Goal: Task Accomplishment & Management: Use online tool/utility

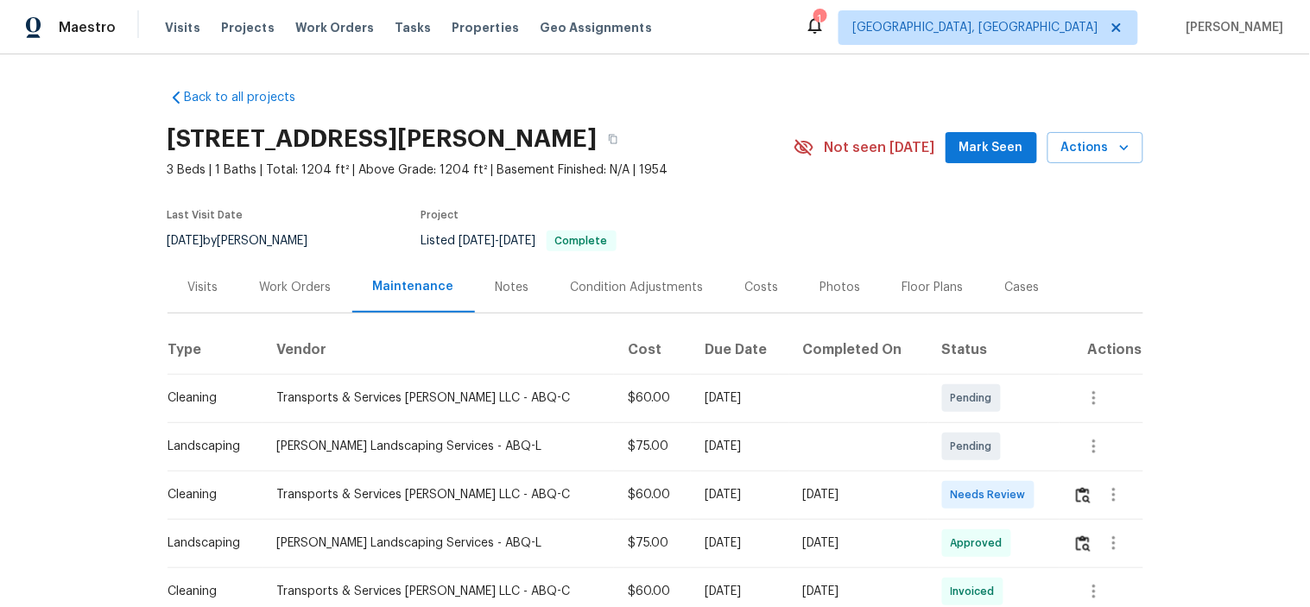
scroll to position [96, 0]
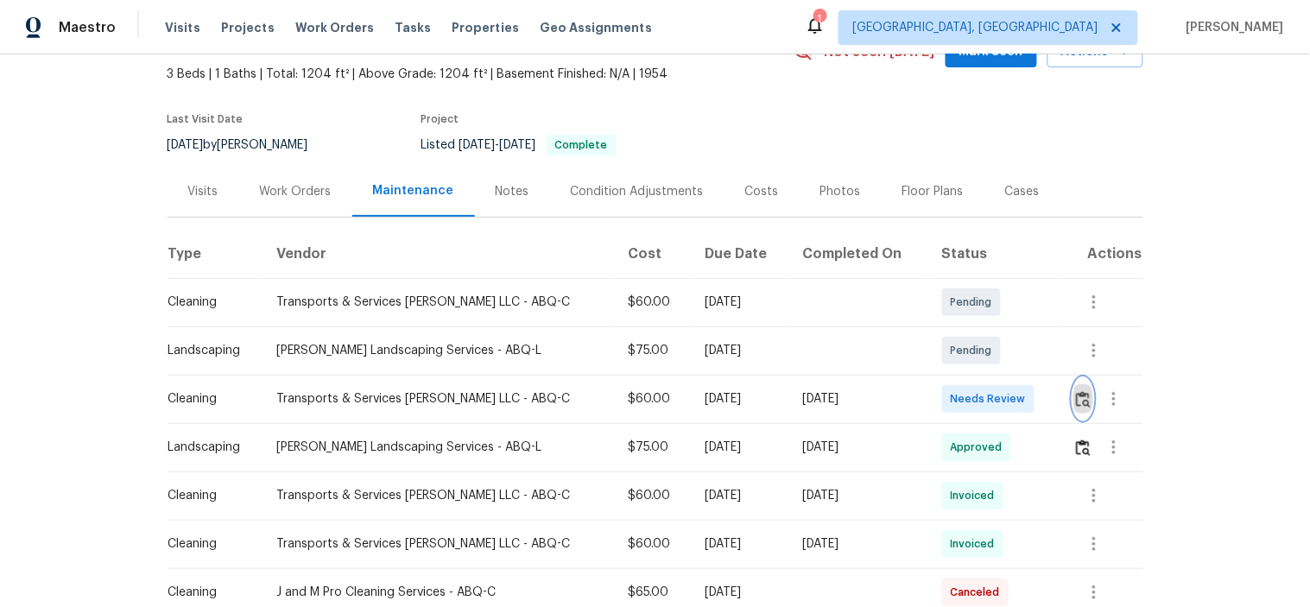
click at [1076, 400] on img "button" at bounding box center [1083, 399] width 15 height 16
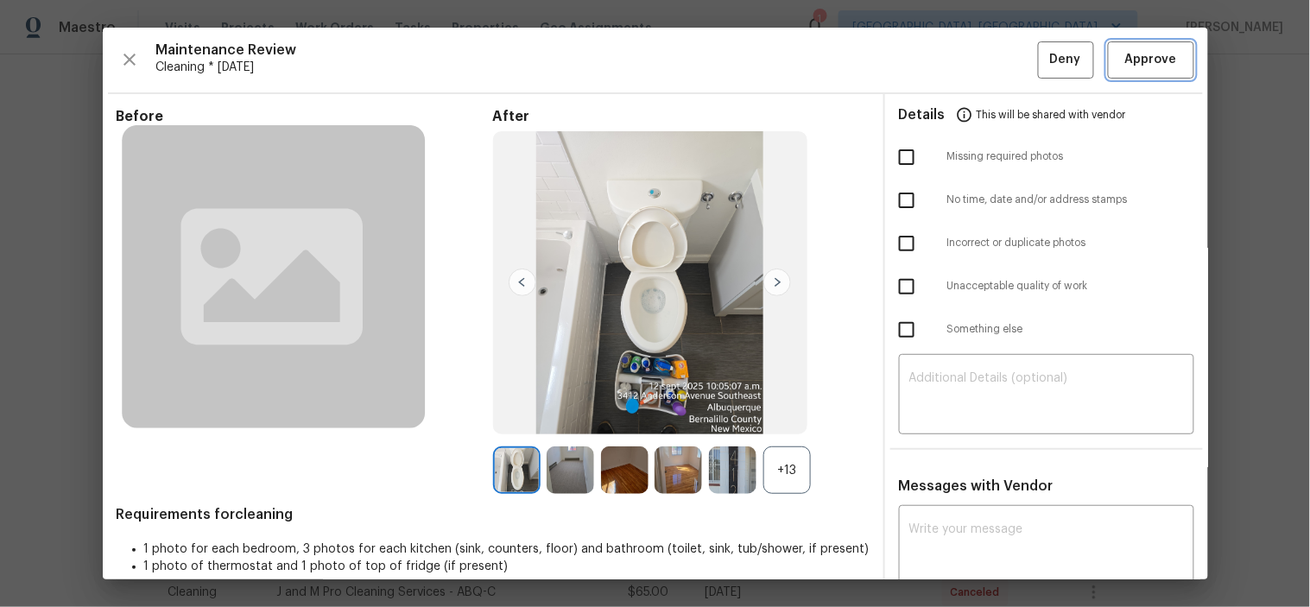
click at [1138, 56] on span "Approve" at bounding box center [1151, 60] width 52 height 22
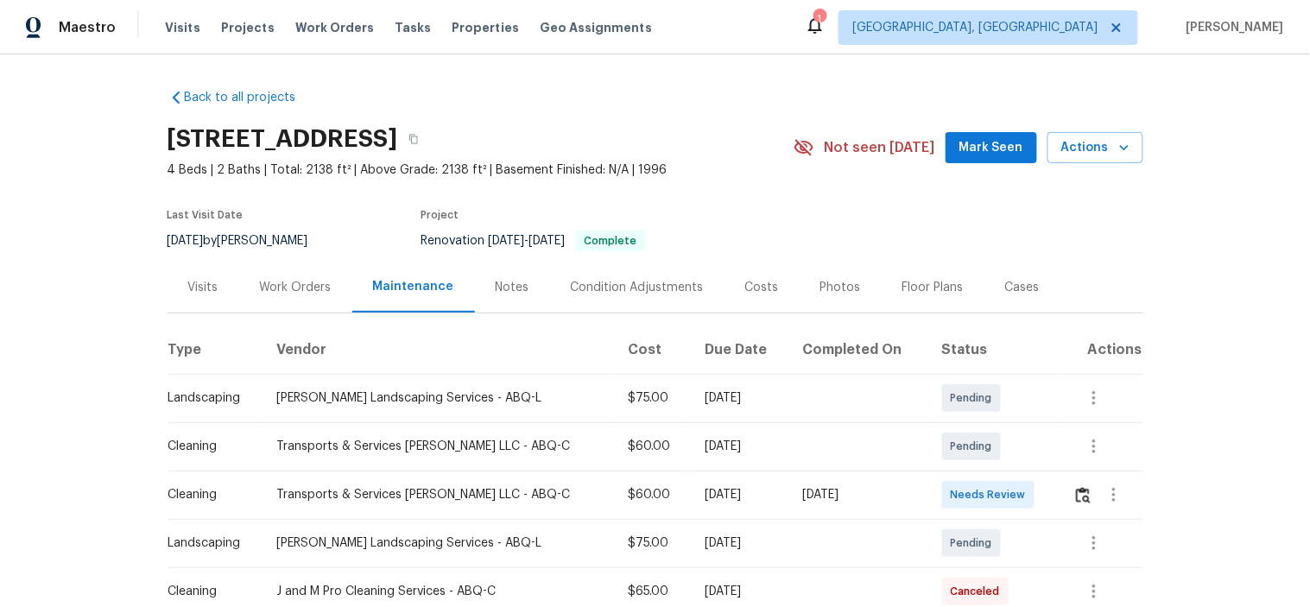
scroll to position [192, 0]
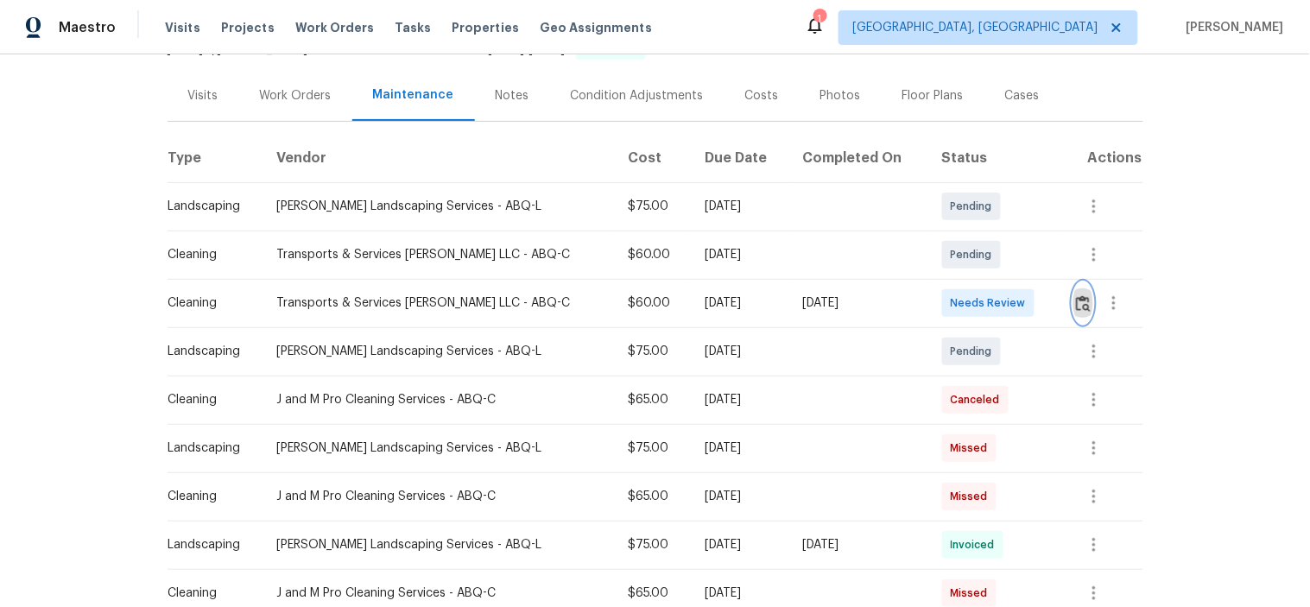
click at [1076, 300] on img "button" at bounding box center [1083, 303] width 15 height 16
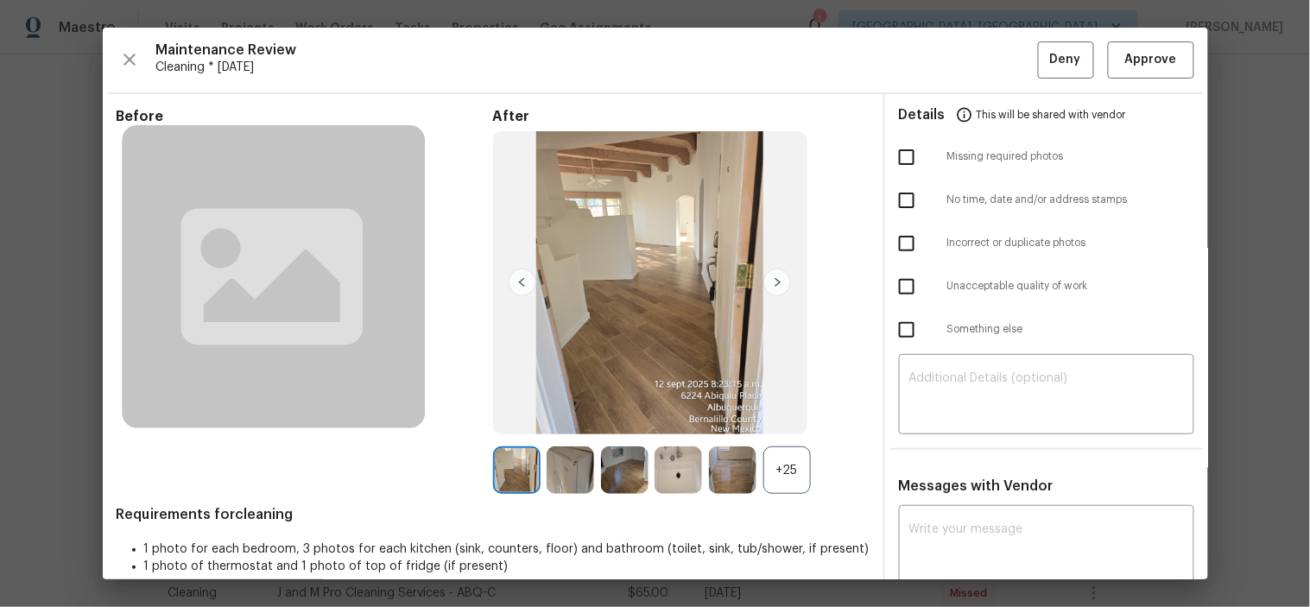
click at [897, 165] on input "checkbox" at bounding box center [907, 157] width 36 height 36
checkbox input "true"
click at [957, 359] on div "​" at bounding box center [1046, 396] width 295 height 76
paste textarea "Maintenance Audit Team: Hello! Unfortunately, this cleaning visit completed on …"
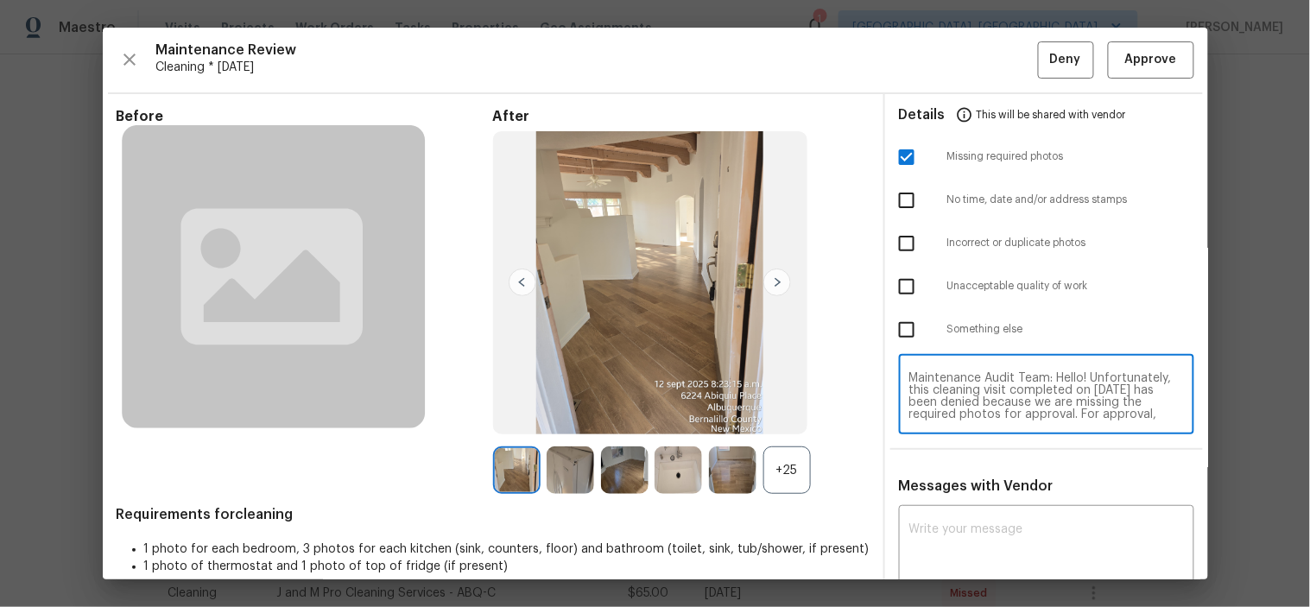
scroll to position [156, 0]
type textarea "Maintenance Audit Team: Hello! Unfortunately, this cleaning visit completed on …"
click at [1015, 387] on textarea "Maintenance Audit Team: Hello! Unfortunately, this cleaning visit completed on …" at bounding box center [1047, 396] width 275 height 48
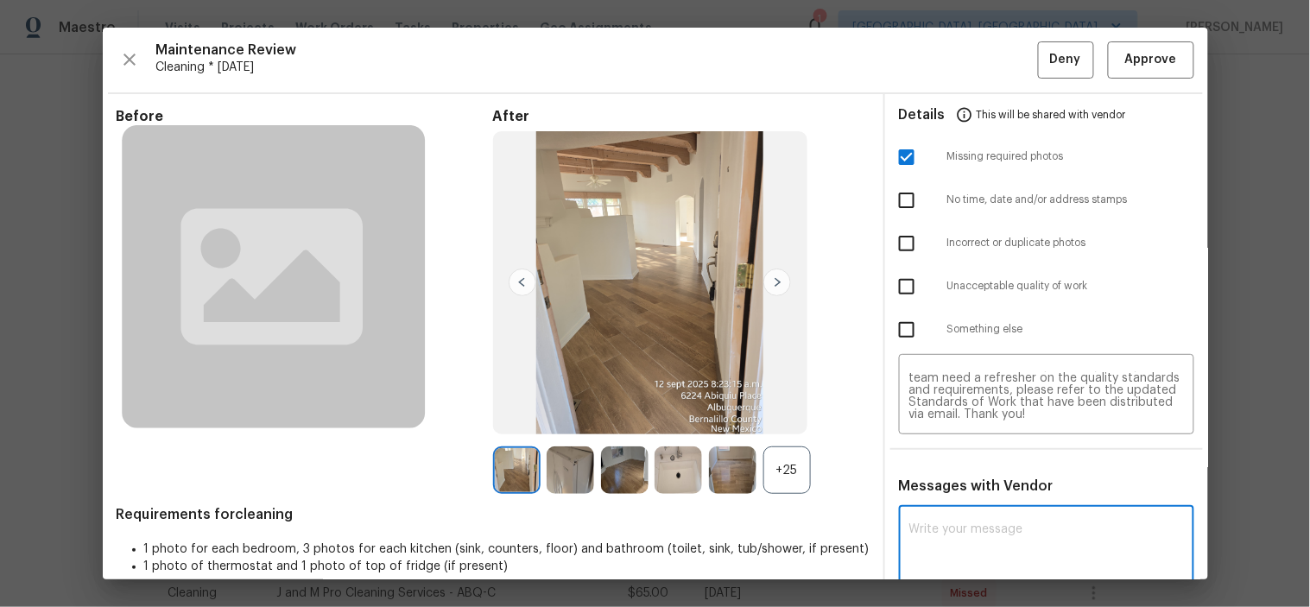
paste textarea "Maintenance Audit Team: Hello! Unfortunately, this cleaning visit completed on …"
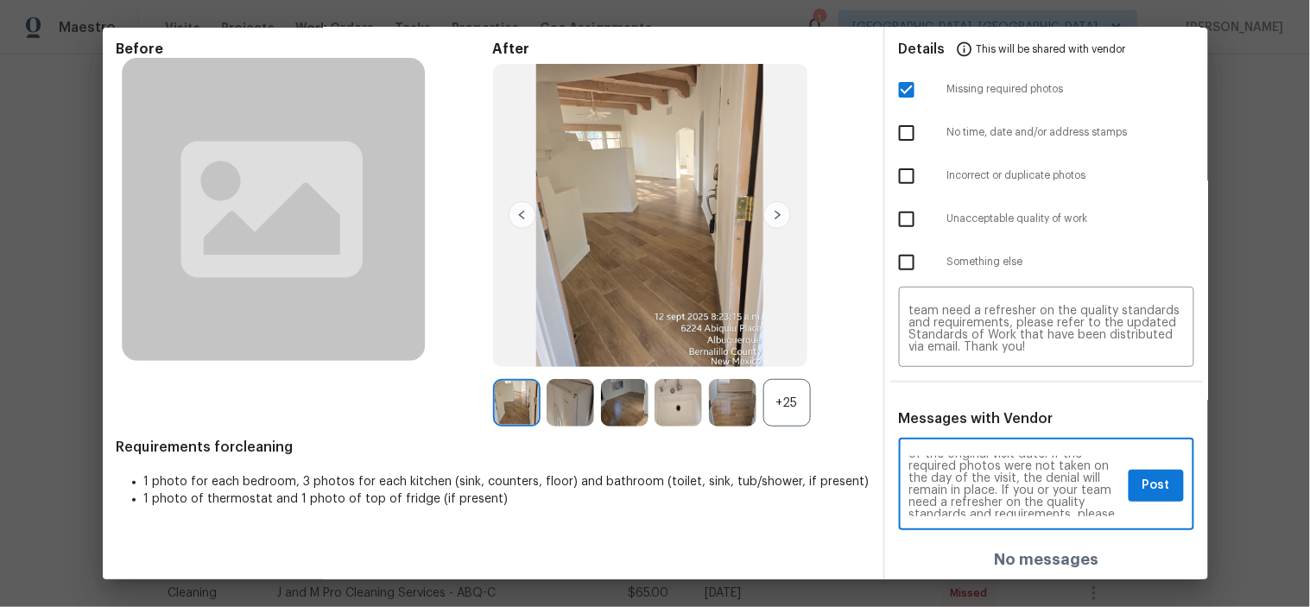
scroll to position [0, 0]
type textarea "Maintenance Audit Team: Hello! Unfortunately, this cleaning visit completed on …"
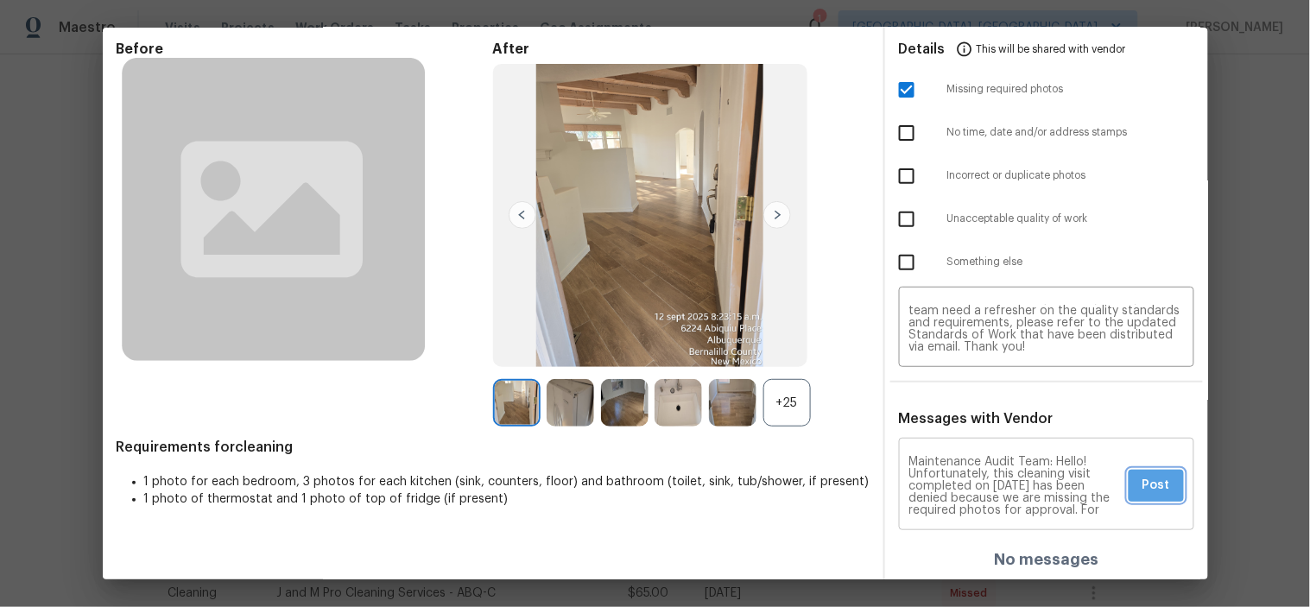
click at [1143, 479] on span "Post" at bounding box center [1157, 486] width 28 height 22
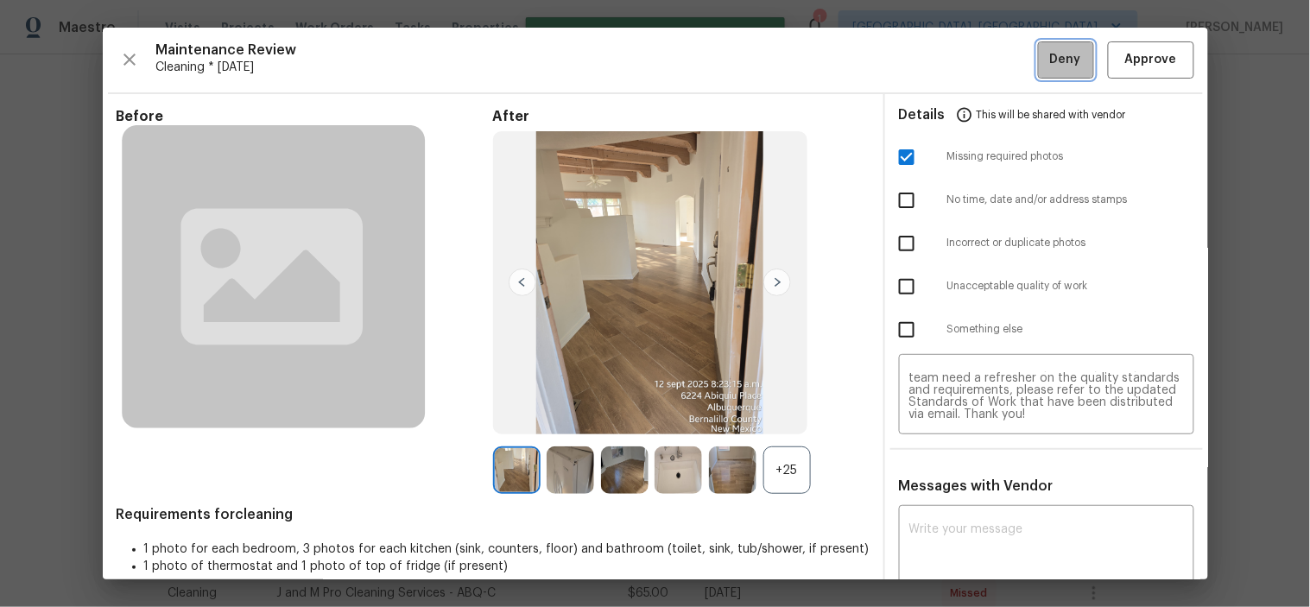
click at [1050, 61] on span "Deny" at bounding box center [1065, 60] width 31 height 22
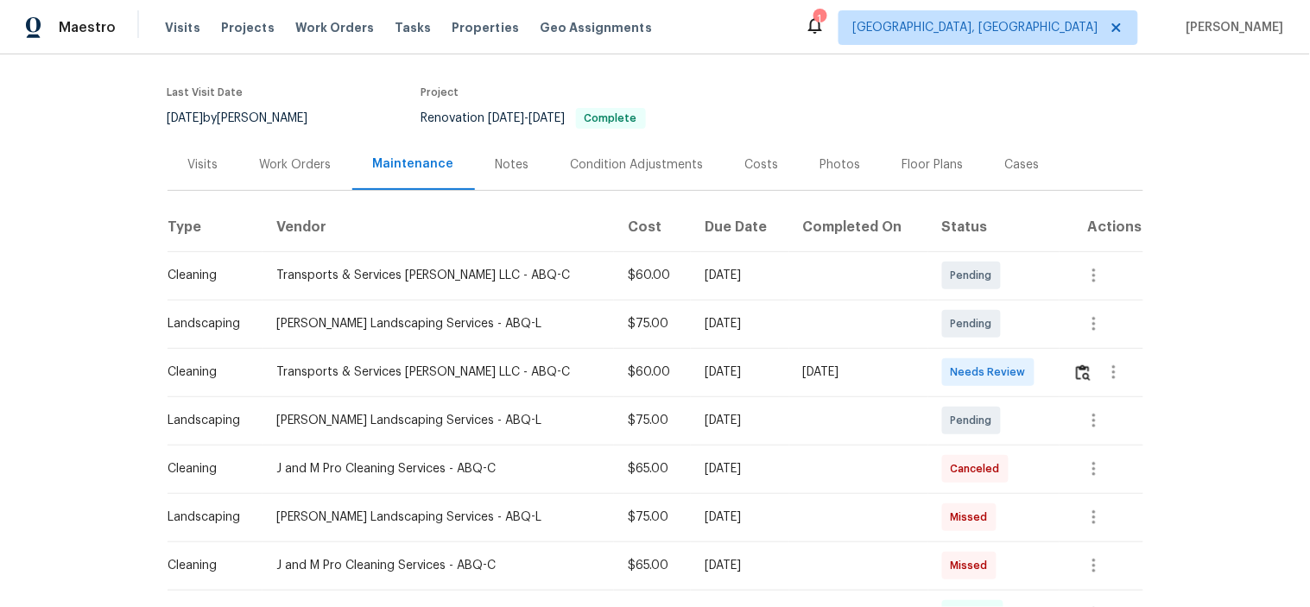
scroll to position [192, 0]
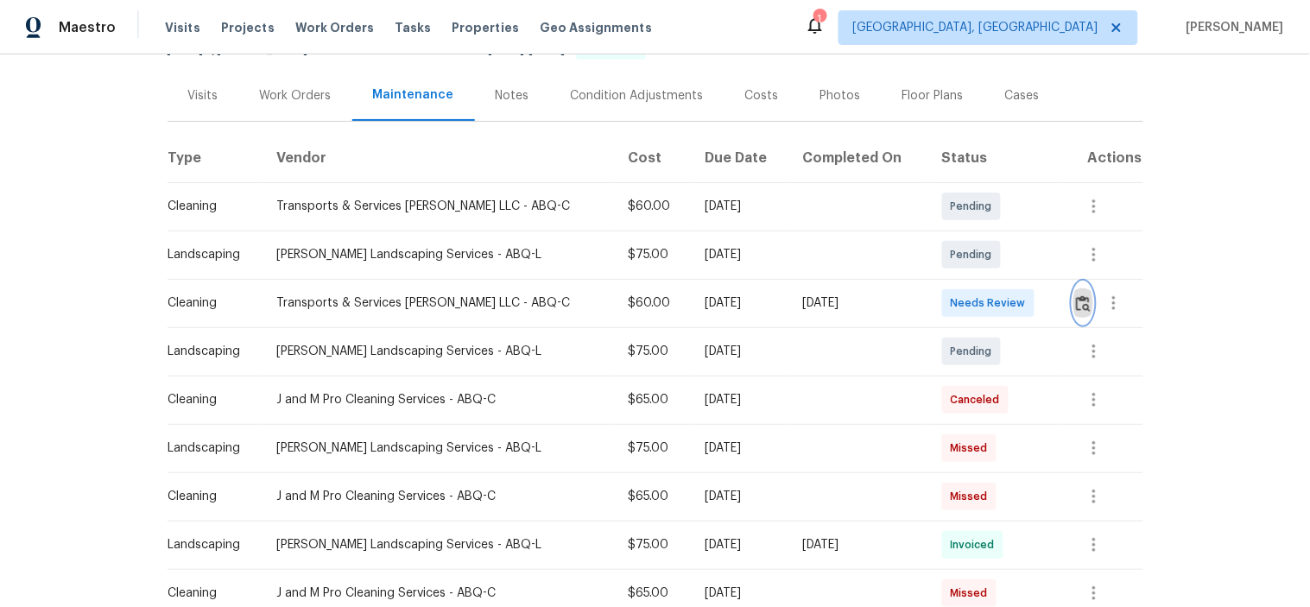
click at [1076, 307] on img "button" at bounding box center [1083, 303] width 15 height 16
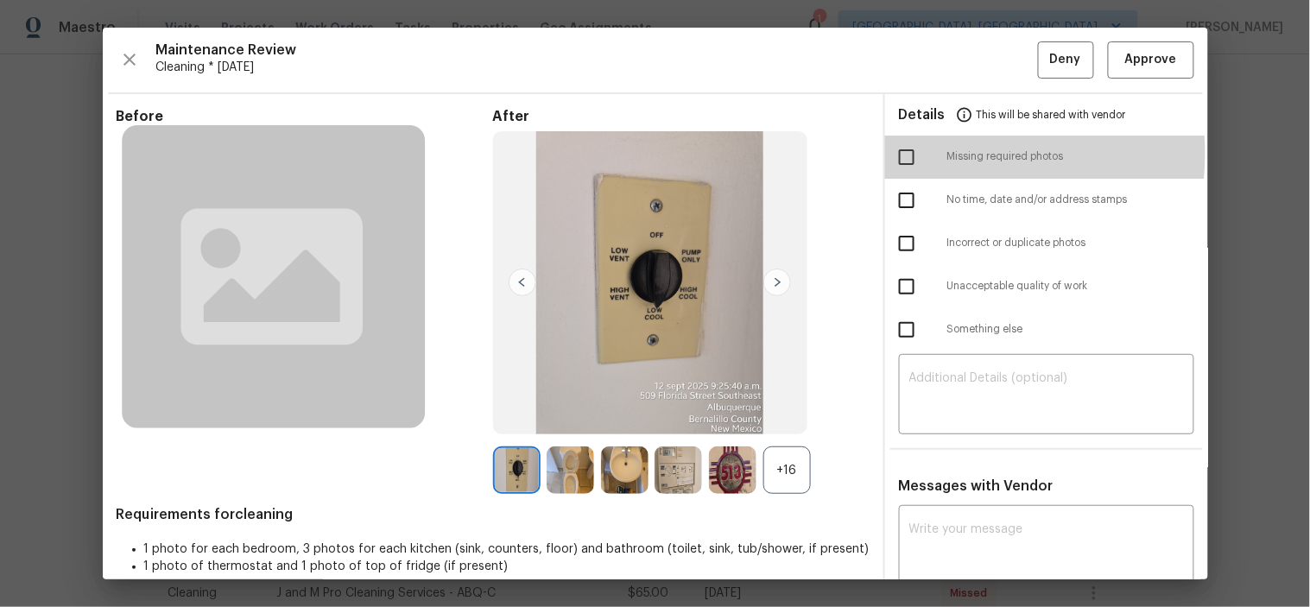
click at [896, 154] on input "checkbox" at bounding box center [907, 157] width 36 height 36
checkbox input "true"
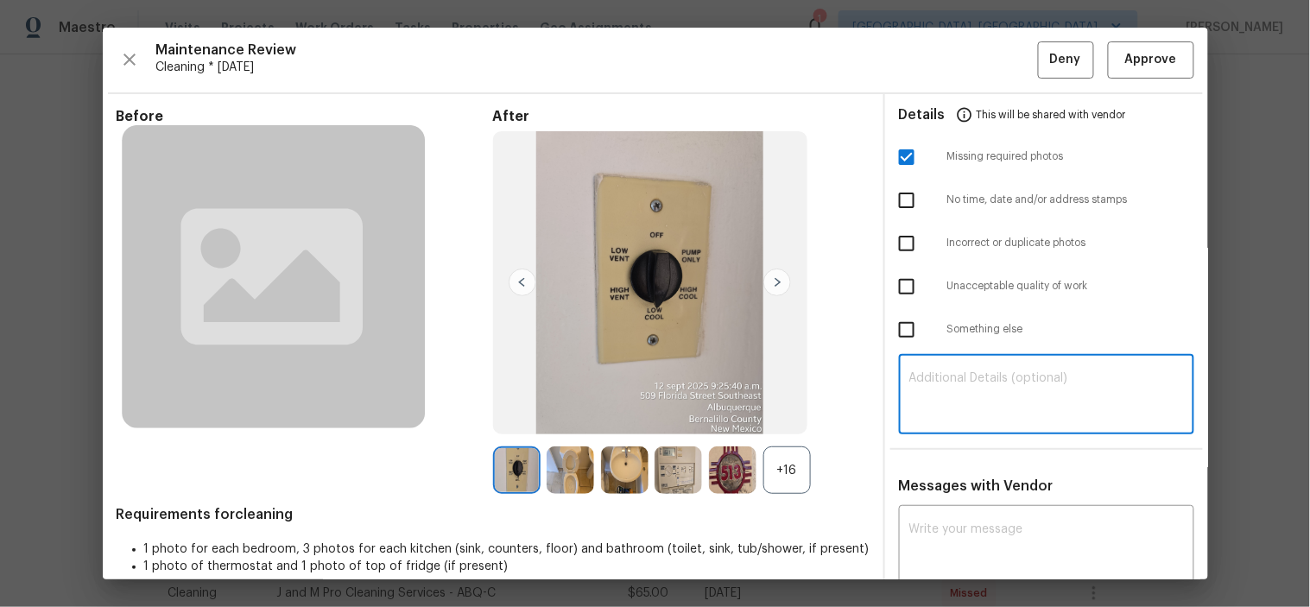
click at [987, 380] on textarea at bounding box center [1047, 396] width 275 height 48
paste textarea "Maintenance Audit Team: Hello! Unfortunately, this cleaning visit completed on …"
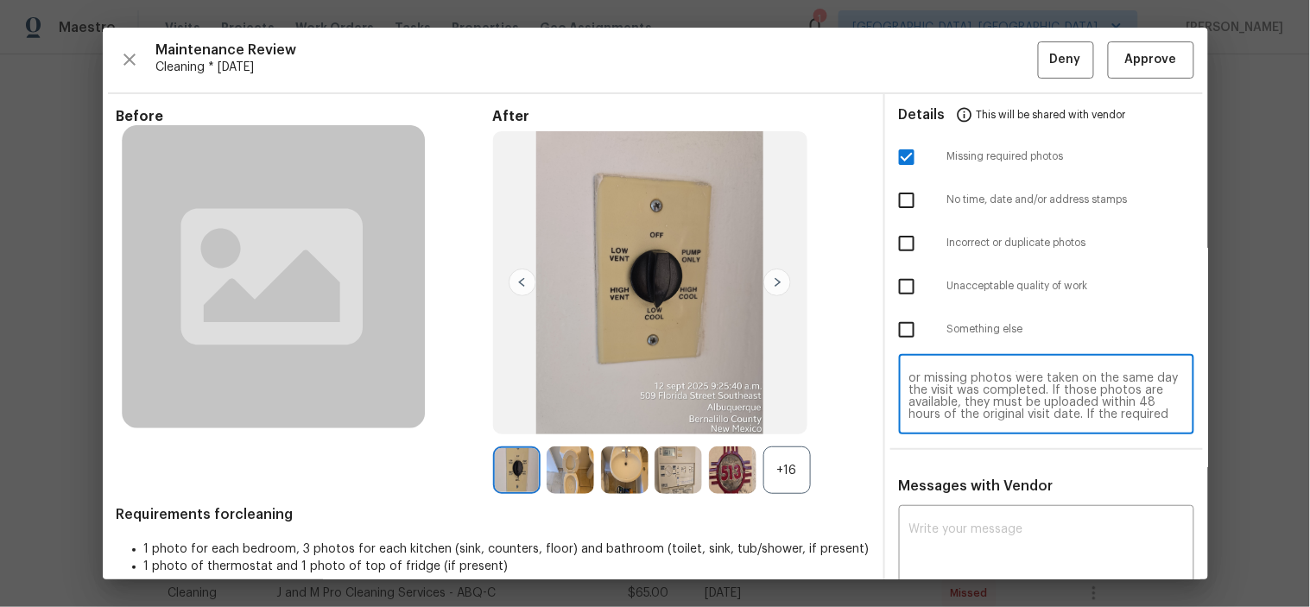
scroll to position [0, 0]
type textarea "Maintenance Audit Team: Hello! Unfortunately, this cleaning visit completed on …"
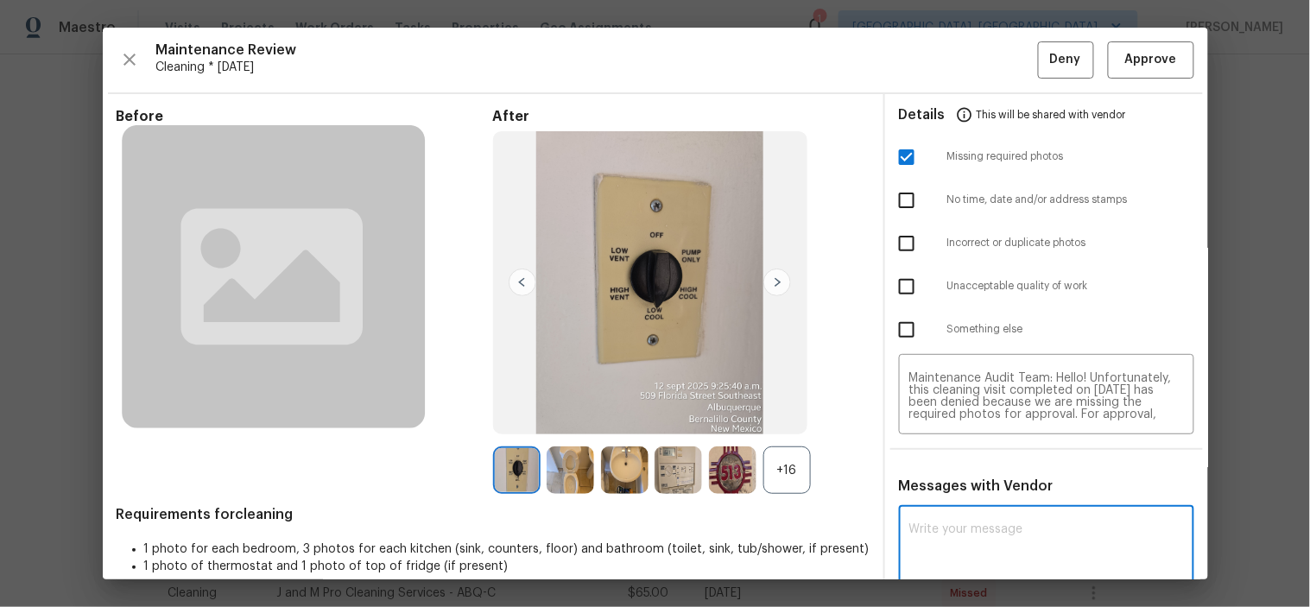
click at [1041, 553] on textarea at bounding box center [1047, 547] width 275 height 48
paste textarea "Maintenance Audit Team: Hello! Unfortunately, this cleaning visit completed on …"
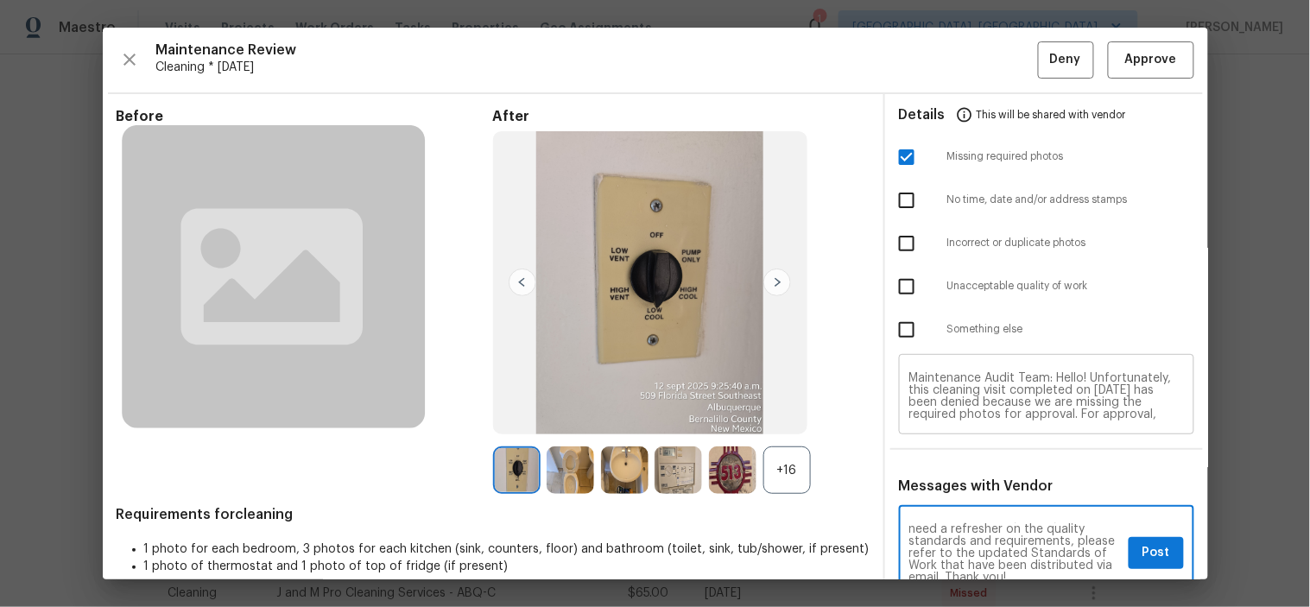
type textarea "Maintenance Audit Team: Hello! Unfortunately, this cleaning visit completed on …"
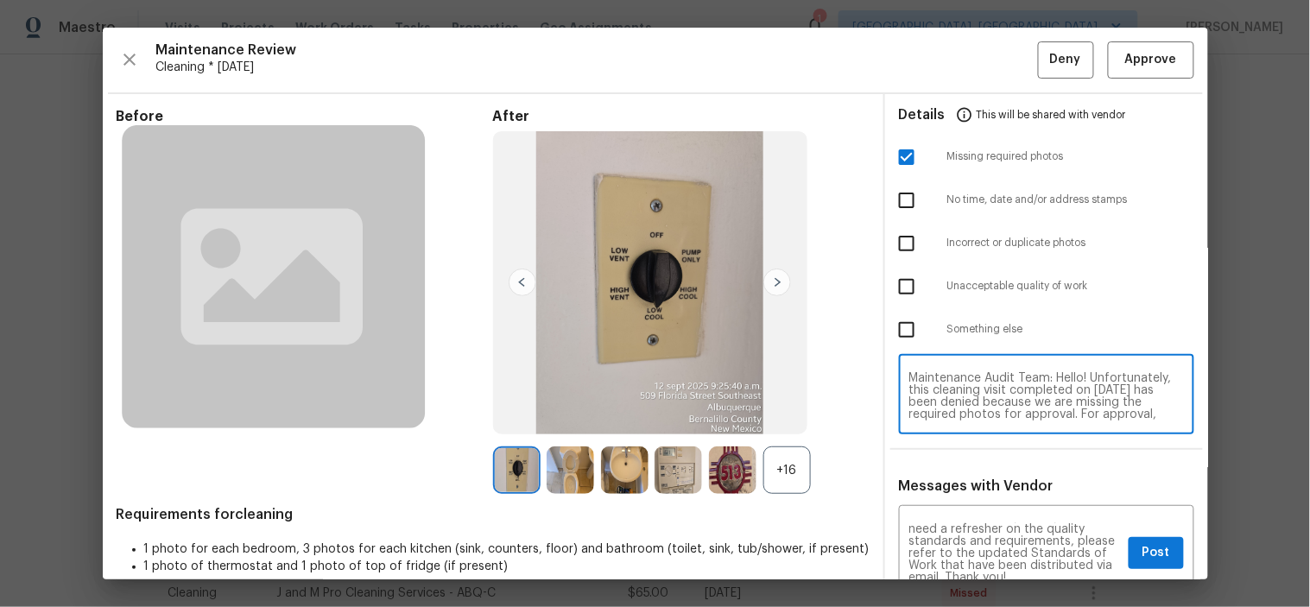
click at [1025, 403] on textarea "Maintenance Audit Team: Hello! Unfortunately, this cleaning visit completed on …" at bounding box center [1047, 396] width 275 height 48
click at [1081, 404] on textarea "Maintenance Audit Team: Hello! Unfortunately, this cleaning visit completed on …" at bounding box center [1047, 396] width 275 height 48
click at [1149, 555] on span "Post" at bounding box center [1157, 553] width 28 height 22
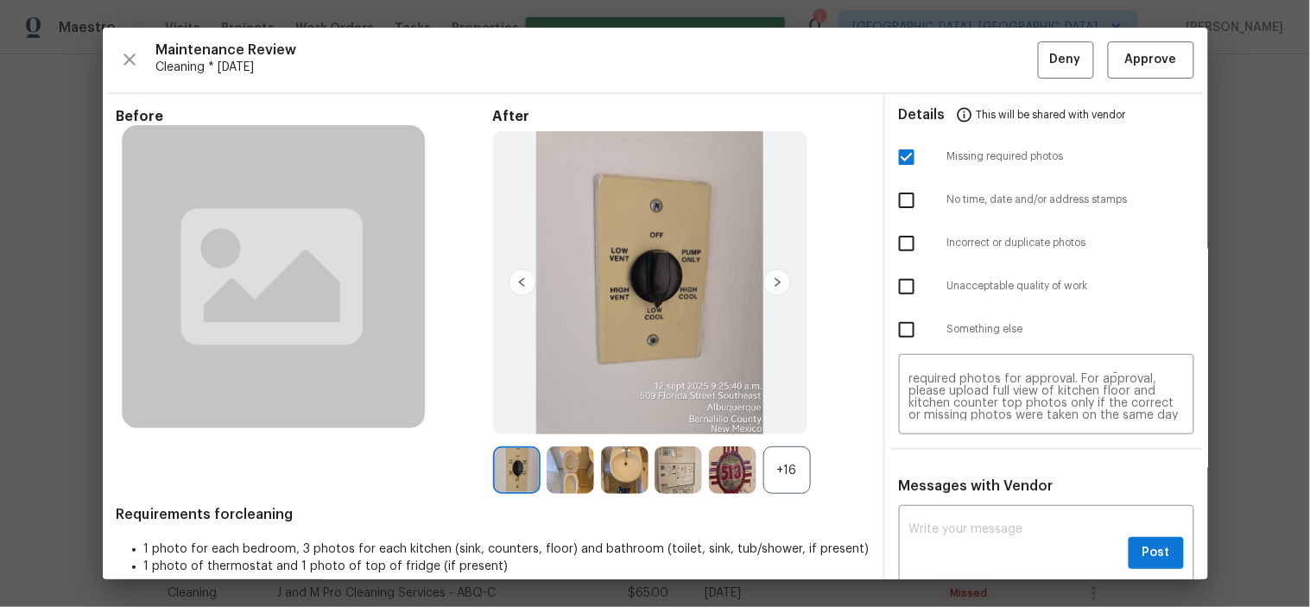
scroll to position [0, 0]
click at [1050, 52] on span "Deny" at bounding box center [1065, 60] width 31 height 22
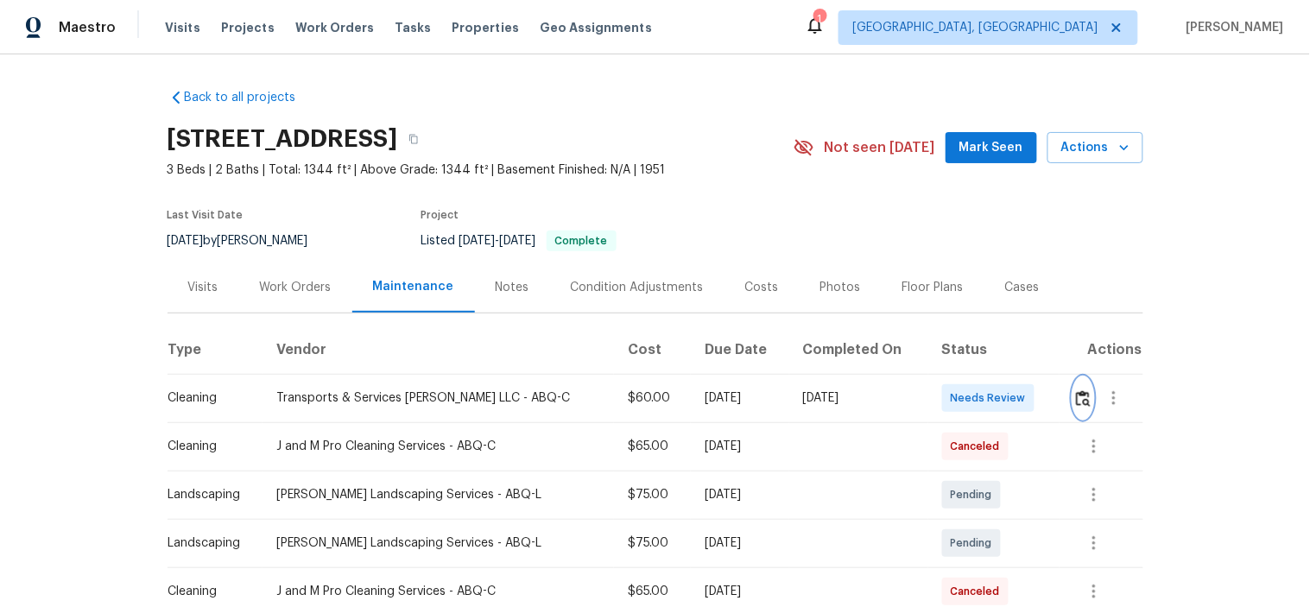
click at [1075, 409] on button "button" at bounding box center [1084, 397] width 20 height 41
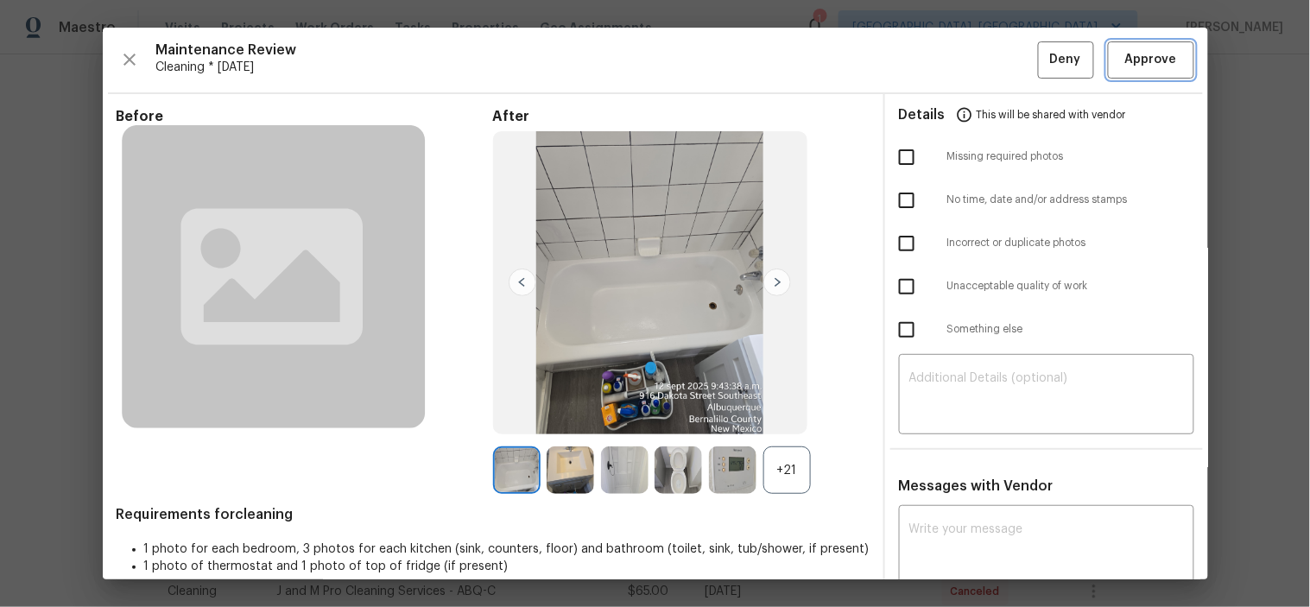
click at [1152, 44] on button "Approve" at bounding box center [1151, 59] width 86 height 37
